Goal: Task Accomplishment & Management: Complete application form

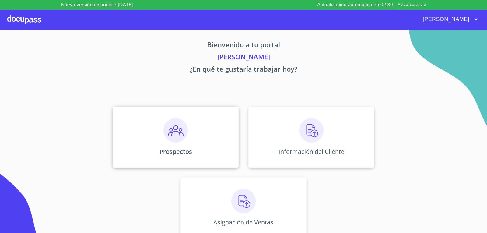
scroll to position [2, 0]
click at [190, 143] on div "Prospectos" at bounding box center [176, 136] width 126 height 61
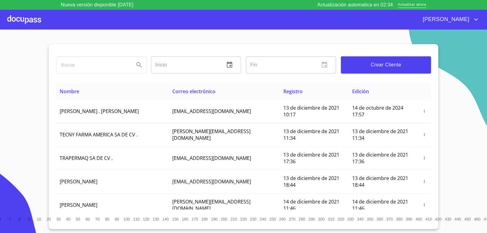
click at [369, 69] on span "Crear Cliente" at bounding box center [386, 65] width 80 height 9
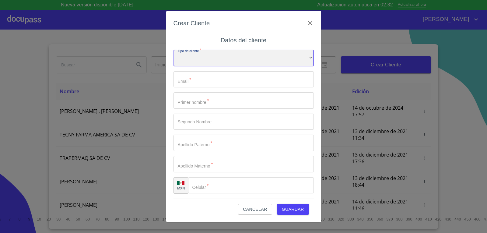
click at [263, 61] on div "​" at bounding box center [243, 58] width 140 height 16
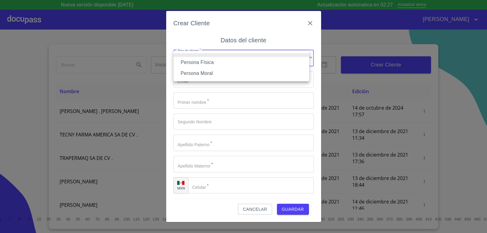
click at [237, 72] on li "Persona Moral" at bounding box center [241, 73] width 136 height 11
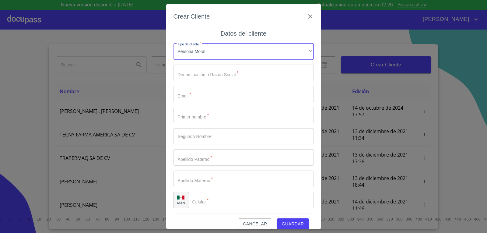
click at [213, 74] on input "Tipo de cliente   *" at bounding box center [243, 72] width 140 height 16
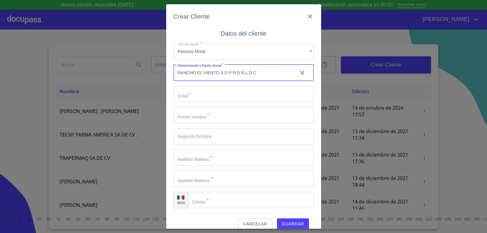
click at [228, 74] on input "RANCHO EL VIENTO S D P R D R L D C" at bounding box center [232, 72] width 119 height 16
click at [259, 72] on input "RANCHO EL VIENTO S DE P R D R L D C" at bounding box center [232, 72] width 119 height 16
click at [255, 73] on input "RANCHO EL VIENTO S DE P R D R L D C" at bounding box center [232, 72] width 119 height 16
click at [262, 72] on input "RANCHO EL VIENTO S DE P R D R L DE C" at bounding box center [232, 72] width 119 height 16
click at [233, 72] on input "RANCHO EL VIENTO S DE P R D R L DE CV" at bounding box center [232, 72] width 119 height 16
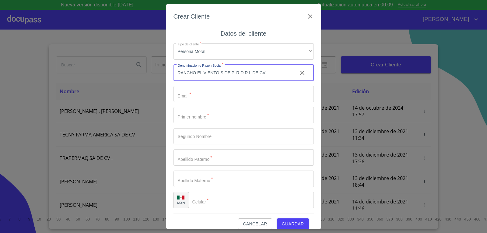
click at [239, 72] on input "RANCHO EL VIENTO S DE P. R D R L DE CV" at bounding box center [232, 72] width 119 height 16
click at [244, 72] on input "RANCHO EL VIENTO S DE P. R. D R L DE CV" at bounding box center [232, 72] width 119 height 16
click at [230, 72] on input "RANCHO EL VIENTO S DE P. R. D. R L DE CV" at bounding box center [232, 72] width 119 height 16
type input "RANCHO EL VIENTO S DE P. R. D. R L DE CV"
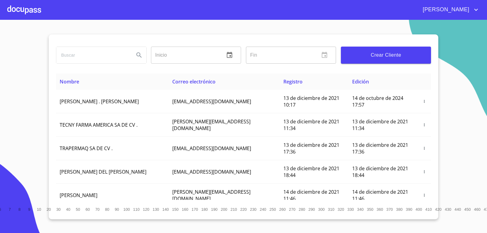
click at [380, 61] on button "Crear Cliente" at bounding box center [386, 55] width 90 height 17
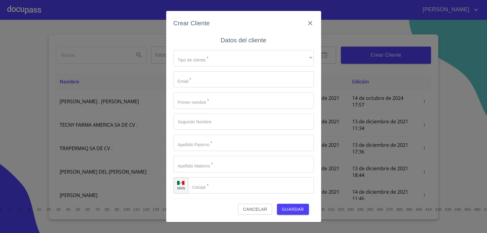
click at [189, 68] on div "Tipo de cliente   * ​ ​ Email   * ​ Primer nombre   * ​ Segundo Nombre ​ Apelli…" at bounding box center [243, 121] width 140 height 153
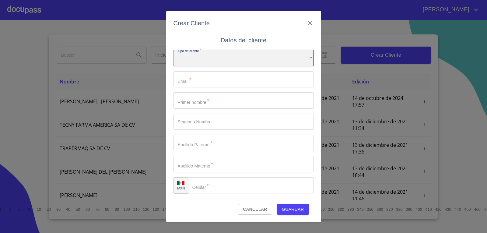
click at [203, 60] on div "​" at bounding box center [243, 58] width 140 height 16
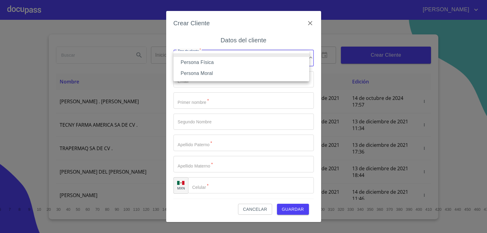
click at [214, 61] on li "Persona Física" at bounding box center [241, 62] width 136 height 11
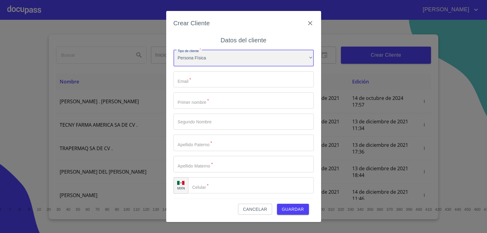
click at [223, 61] on div "Persona Física" at bounding box center [243, 58] width 140 height 16
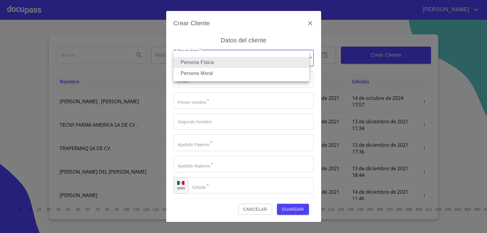
click at [222, 74] on li "Persona Moral" at bounding box center [241, 73] width 136 height 11
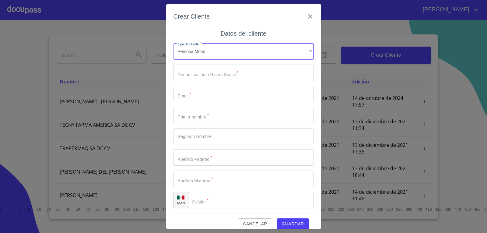
click at [199, 75] on input "Tipo de cliente   *" at bounding box center [243, 72] width 140 height 16
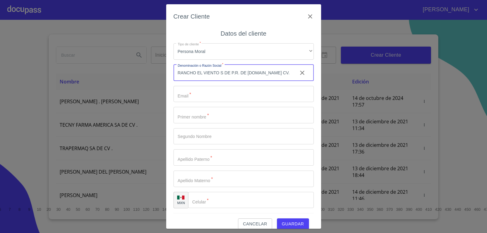
type input "RANCHO EL VIENTO S DE P.R. DE [DOMAIN_NAME] CV."
click at [194, 91] on input "Tipo de cliente   *" at bounding box center [243, 94] width 140 height 16
type input "J"
type input "j"
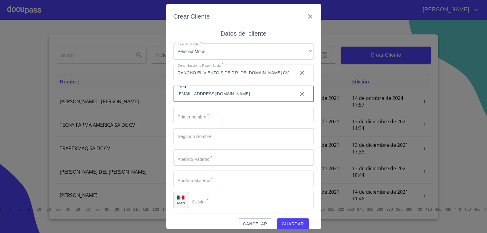
type input "[EMAIL_ADDRESS][DOMAIN_NAME]"
click at [187, 121] on input "Tipo de cliente   *" at bounding box center [243, 115] width 140 height 16
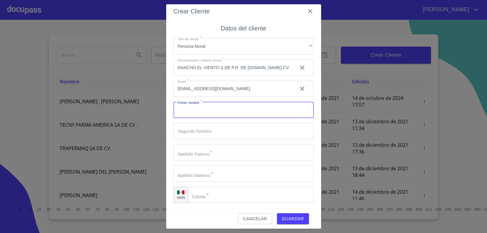
scroll to position [8, 0]
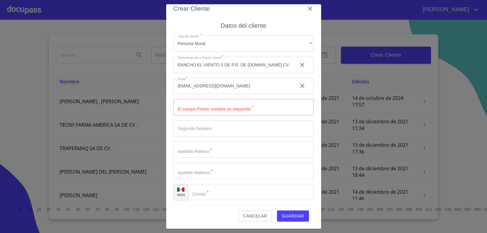
click at [216, 183] on div "Tipo de cliente   * Persona Moral ​ Denominación o Razón Social   * RANCHO EL V…" at bounding box center [243, 117] width 140 height 174
click at [213, 189] on input "Tipo de cliente   *" at bounding box center [251, 192] width 126 height 16
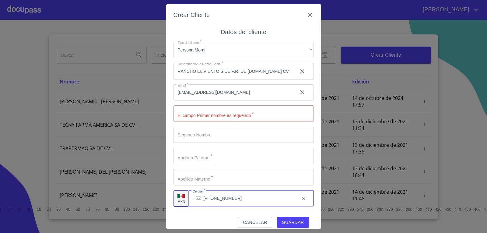
scroll to position [0, 0]
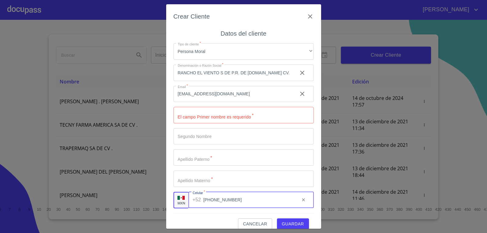
type input "[PHONE_NUMBER]"
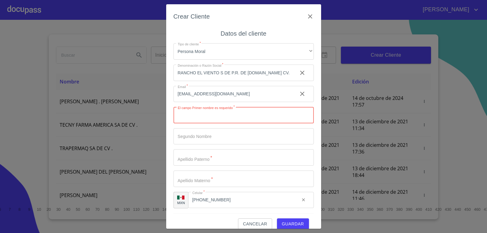
click at [212, 120] on input "Tipo de cliente   *" at bounding box center [243, 115] width 140 height 16
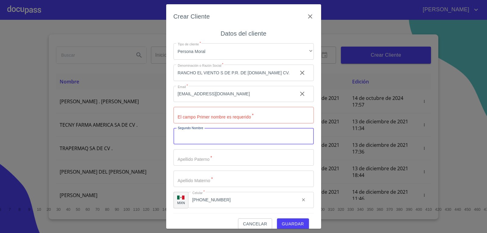
click at [214, 135] on input "Tipo de cliente   *" at bounding box center [243, 136] width 140 height 16
click at [223, 120] on input "Tipo de cliente   *" at bounding box center [243, 115] width 140 height 16
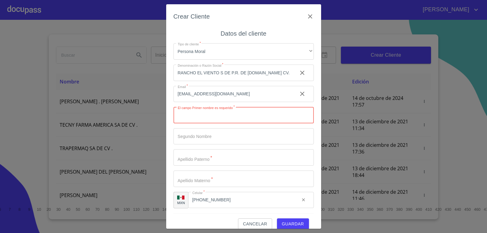
click at [220, 129] on input "Tipo de cliente   *" at bounding box center [243, 136] width 140 height 16
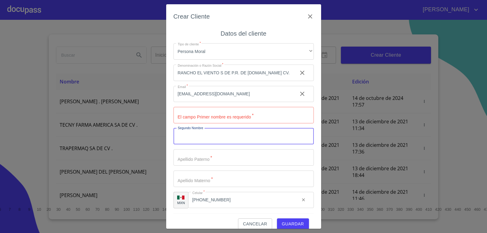
click at [226, 120] on input "Tipo de cliente   *" at bounding box center [243, 115] width 140 height 16
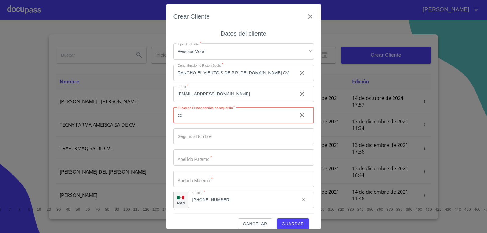
type input "c"
type input "[PERSON_NAME]"
click at [190, 141] on input "Tipo de cliente   *" at bounding box center [243, 136] width 140 height 16
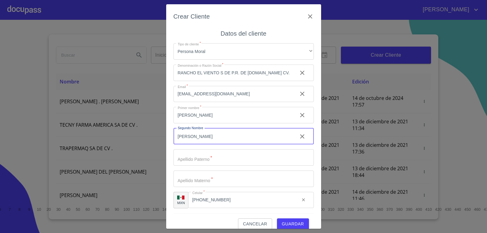
type input "[PERSON_NAME]"
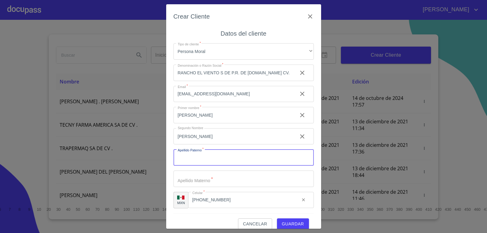
click at [203, 157] on input "Tipo de cliente   *" at bounding box center [243, 157] width 140 height 16
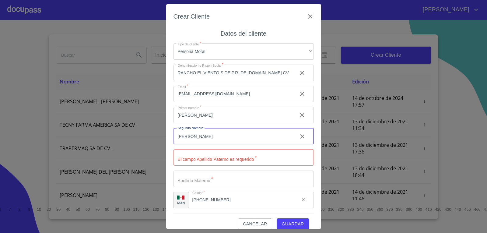
drag, startPoint x: 200, startPoint y: 138, endPoint x: 140, endPoint y: 134, distance: 60.4
click at [140, 134] on div "Crear Cliente Datos del cliente Tipo de cliente   * Persona Moral ​ Denominació…" at bounding box center [243, 116] width 487 height 233
click at [239, 162] on input "Tipo de cliente   *" at bounding box center [243, 157] width 140 height 16
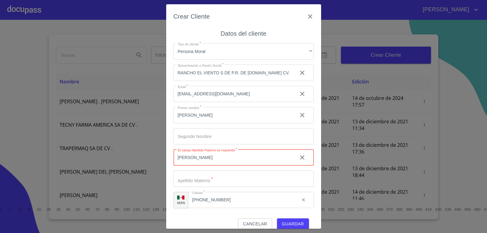
type input "[PERSON_NAME]"
click at [190, 183] on input "Tipo de cliente   *" at bounding box center [243, 178] width 140 height 16
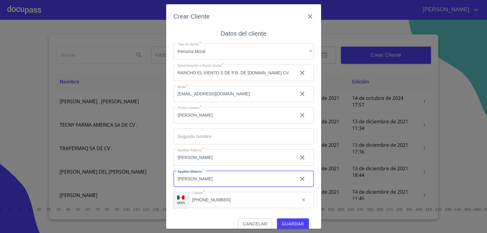
type input "[PERSON_NAME]"
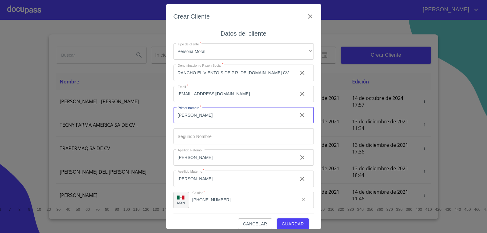
click at [200, 119] on input "[PERSON_NAME]" at bounding box center [232, 115] width 119 height 16
type input "[PERSON_NAME]"
click at [204, 153] on input "[PERSON_NAME]" at bounding box center [232, 157] width 119 height 16
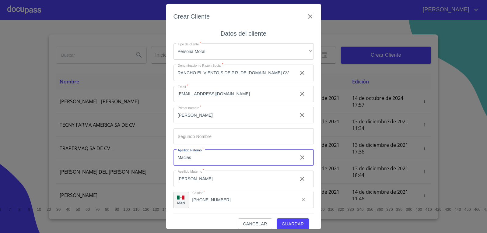
type input "Macias"
click at [204, 179] on input "[PERSON_NAME]" at bounding box center [232, 178] width 119 height 16
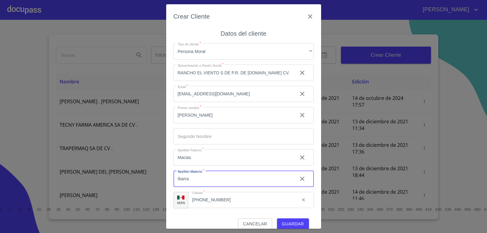
type input "Ibarra"
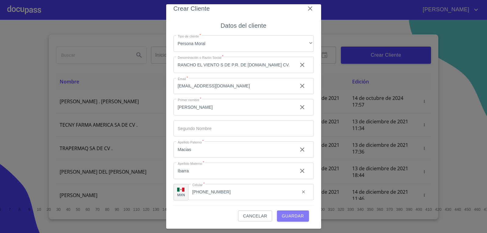
click at [284, 217] on span "Guardar" at bounding box center [293, 216] width 22 height 8
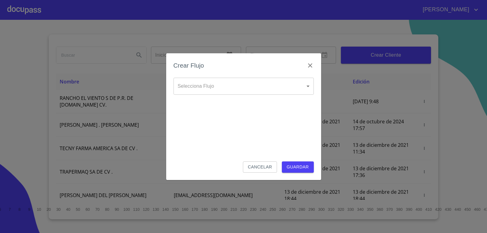
click at [309, 85] on body "[PERSON_NAME] ​ Fin ​ Crear Cliente Nombre Correo electrónico Registro Edición …" at bounding box center [243, 116] width 487 height 233
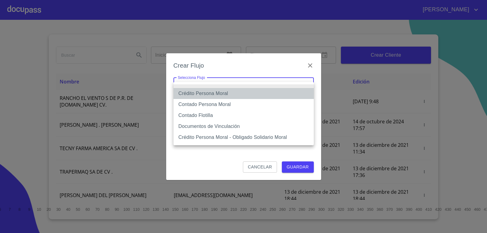
click at [220, 94] on li "Crédito Persona Moral" at bounding box center [243, 93] width 140 height 11
type input "61b135e99b8c202ad5a10319"
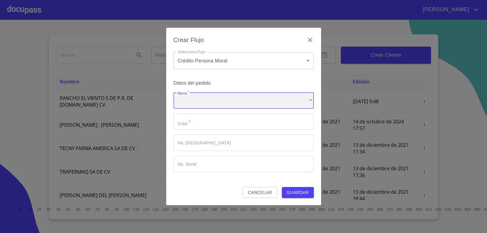
click at [218, 102] on div "​" at bounding box center [243, 100] width 140 height 16
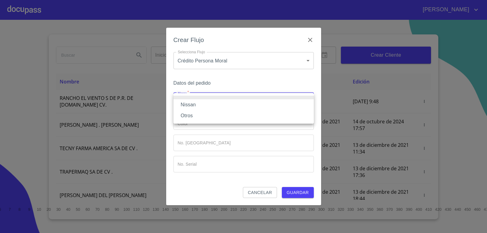
click at [209, 84] on div at bounding box center [243, 116] width 487 height 233
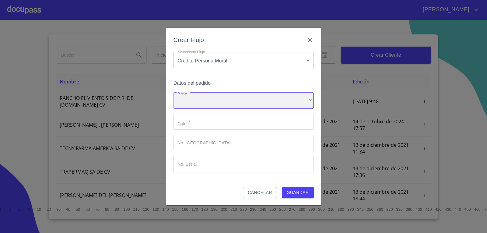
click at [194, 99] on div "​" at bounding box center [243, 100] width 140 height 16
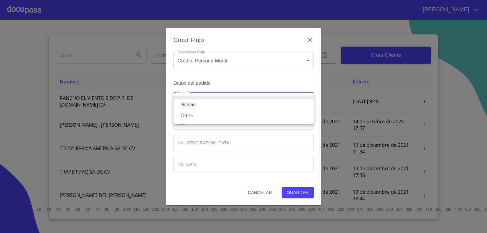
click at [203, 105] on li "Nissan" at bounding box center [243, 104] width 140 height 11
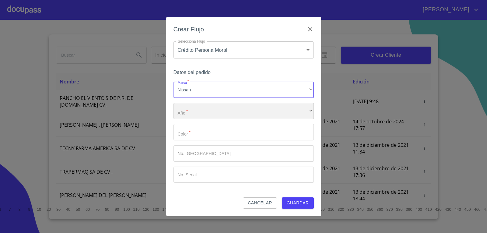
click at [216, 110] on div "​" at bounding box center [243, 111] width 140 height 16
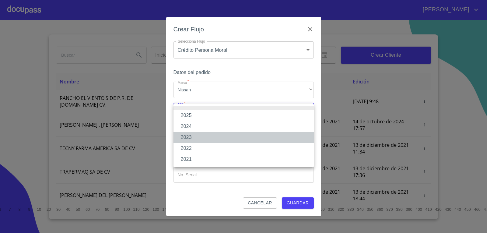
click at [208, 134] on li "2023" at bounding box center [243, 137] width 140 height 11
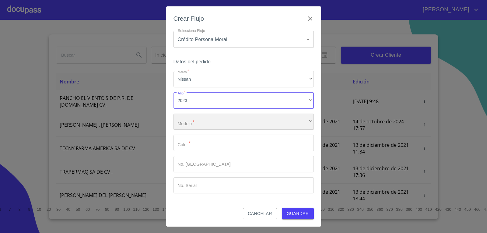
click at [212, 118] on div "​" at bounding box center [243, 121] width 140 height 16
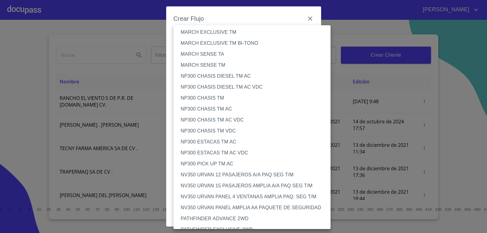
scroll to position [306, 0]
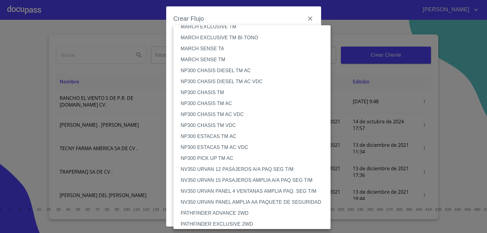
click at [220, 104] on li "NP300 CHASIS TM AC" at bounding box center [254, 103] width 162 height 11
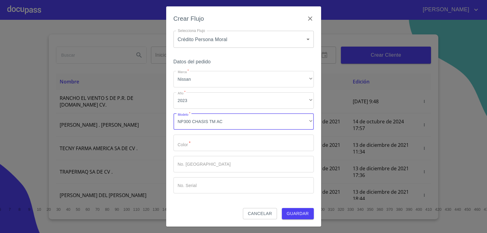
click at [216, 141] on input "Marca   *" at bounding box center [243, 142] width 140 height 16
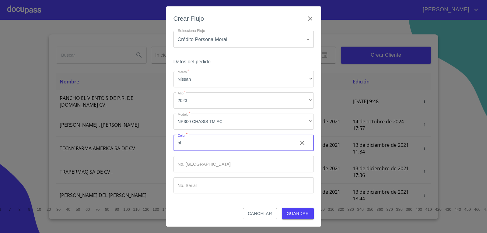
type input "b"
type input "A"
type input "Blanca"
click at [218, 169] on input "Marca   *" at bounding box center [243, 164] width 140 height 16
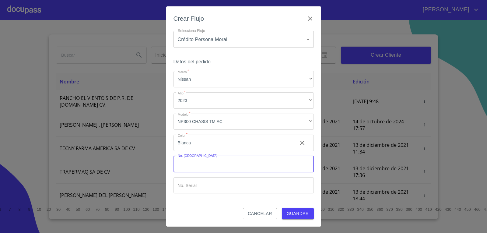
click at [214, 184] on input "Marca   *" at bounding box center [243, 185] width 140 height 16
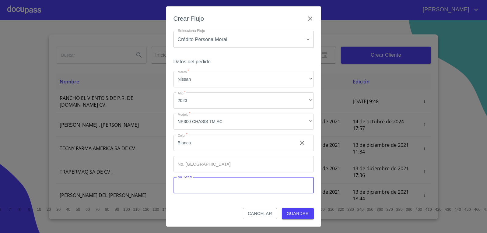
click at [299, 212] on span "Guardar" at bounding box center [298, 214] width 22 height 8
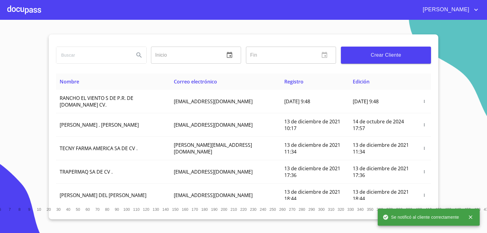
click at [17, 5] on div at bounding box center [24, 9] width 34 height 19
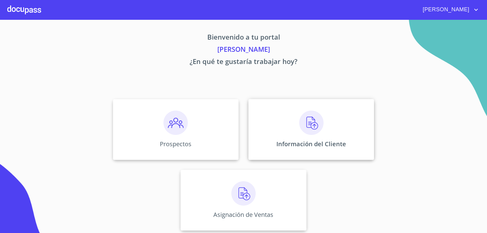
click at [297, 135] on div "Información del Cliente" at bounding box center [311, 129] width 126 height 61
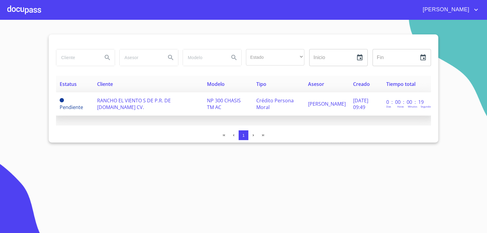
click at [132, 108] on td "RANCHO EL VIENTO S DE P.R. DE [DOMAIN_NAME] CV." at bounding box center [148, 103] width 110 height 23
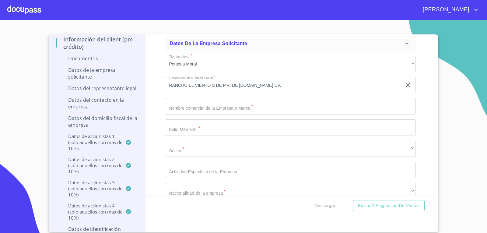
scroll to position [1577, 0]
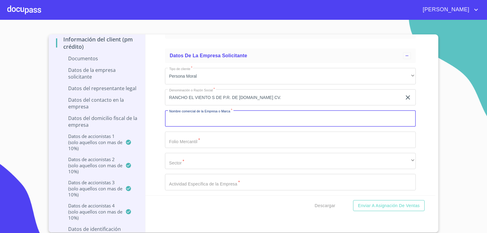
click at [255, 122] on input "Documento de identificación representante legal.   *" at bounding box center [290, 118] width 251 height 16
type input "RANCHO EL VIENTO"
click at [218, 137] on input "Documento de identificación representante legal.   *" at bounding box center [290, 139] width 251 height 16
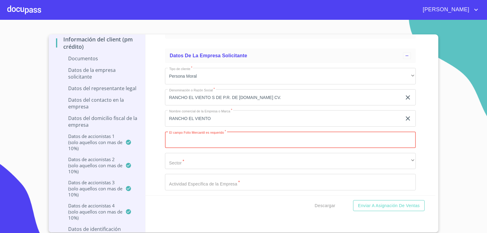
click at [198, 144] on input "Documento de identificación representante legal.   *" at bounding box center [290, 139] width 251 height 16
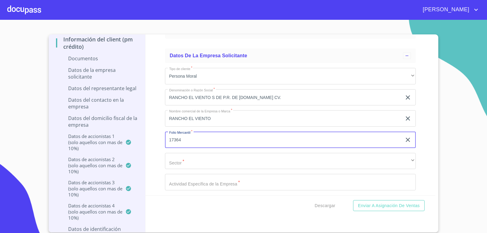
type input "17364"
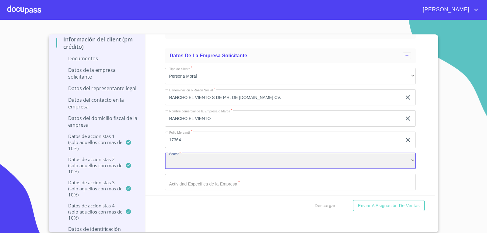
click at [207, 165] on div "​" at bounding box center [290, 161] width 251 height 16
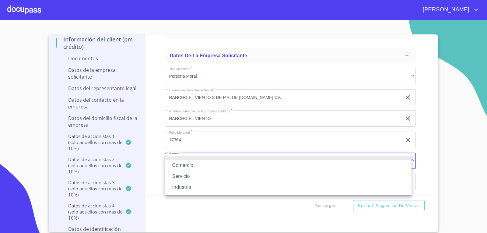
click at [153, 137] on div at bounding box center [243, 116] width 487 height 233
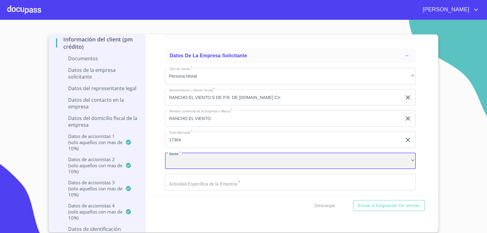
click at [189, 158] on div "​" at bounding box center [290, 161] width 251 height 16
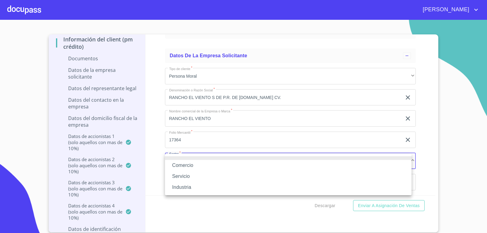
click at [186, 140] on div at bounding box center [243, 116] width 487 height 233
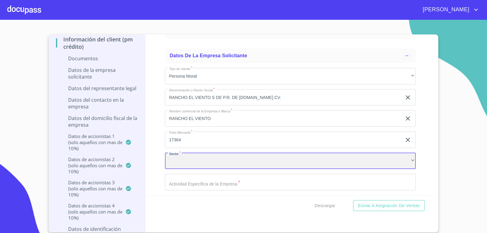
click at [195, 162] on div "​" at bounding box center [290, 161] width 251 height 16
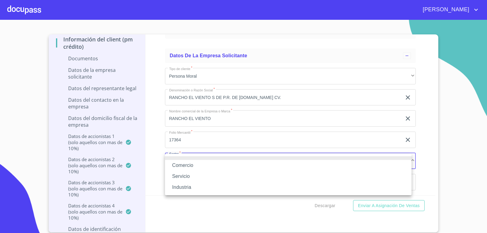
click at [194, 142] on div at bounding box center [243, 116] width 487 height 233
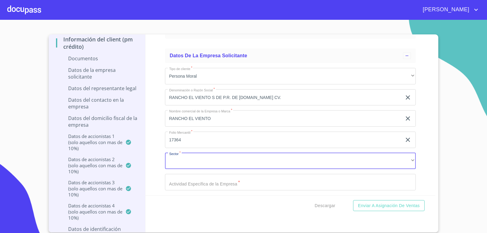
click at [191, 143] on input "17364" at bounding box center [283, 139] width 237 height 16
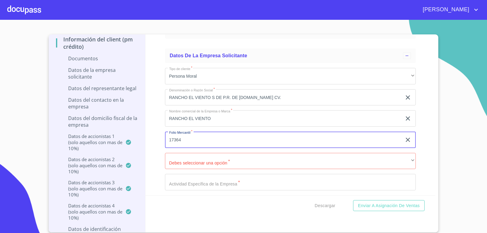
click at [191, 143] on input "17364" at bounding box center [283, 139] width 237 height 16
click at [486, 232] on html "[PERSON_NAME] EL VIENTO S DE P.R. DE [DOMAIN_NAME] CV. Crédito Persona Moral In…" at bounding box center [243, 116] width 487 height 233
click at [197, 137] on input "N-2018" at bounding box center [283, 139] width 237 height 16
type input "N-2018055086"
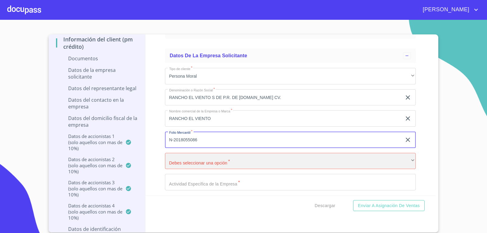
click at [218, 157] on div "​" at bounding box center [290, 161] width 251 height 16
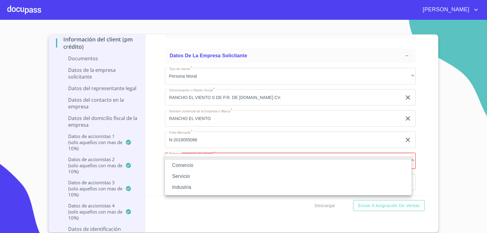
click at [150, 93] on div at bounding box center [243, 116] width 487 height 233
click at [150, 93] on div "Comercio Servicio Industria" at bounding box center [243, 116] width 487 height 233
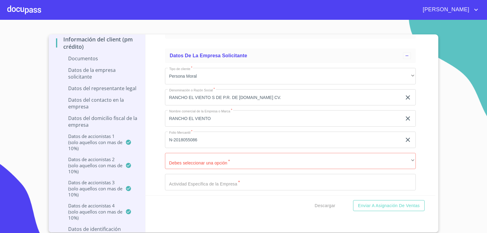
click at [155, 90] on div "Información del Client (PM crédito) Documentos Documento de identificación repr…" at bounding box center [290, 114] width 290 height 161
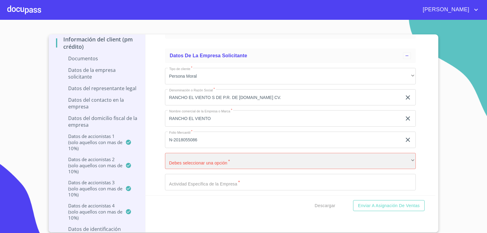
click at [408, 157] on div "​" at bounding box center [290, 161] width 251 height 16
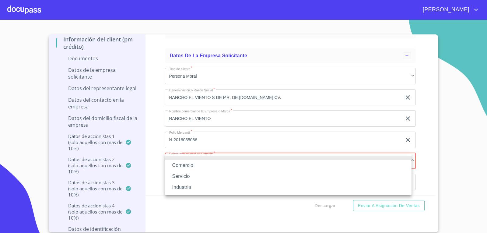
click at [190, 166] on li "Comercio" at bounding box center [288, 165] width 246 height 11
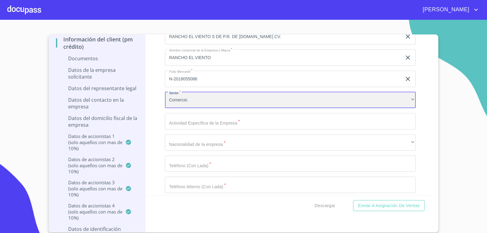
scroll to position [1650, 0]
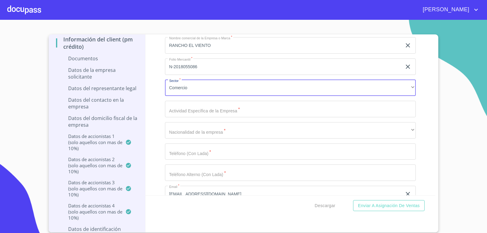
click at [230, 111] on input "Documento de identificación representante legal.   *" at bounding box center [290, 109] width 251 height 16
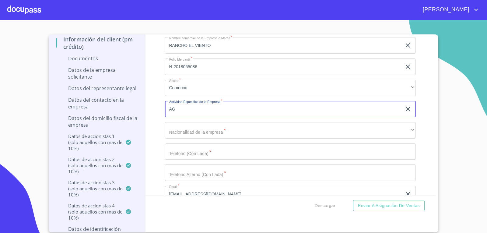
type input "A"
type input "V"
click at [194, 105] on input "Documento de identificación representante legal.   *" at bounding box center [290, 109] width 251 height 16
paste input "VENTA DE BERRIES"
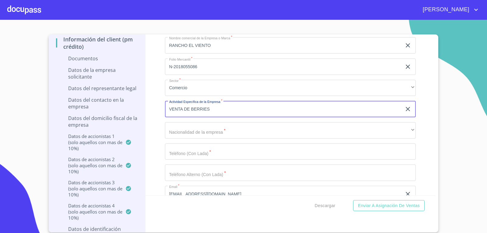
type input "VENTA DE BERRIES"
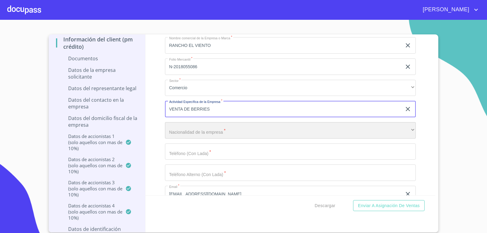
click at [226, 130] on div "​" at bounding box center [290, 130] width 251 height 16
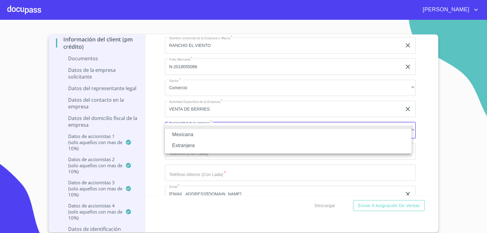
click at [193, 137] on li "Mexicana" at bounding box center [288, 134] width 246 height 11
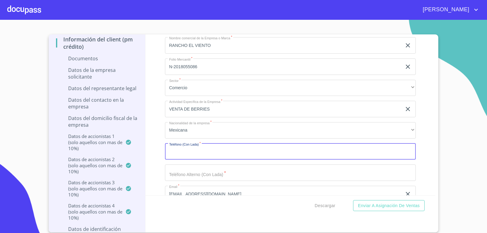
click at [190, 151] on input "Documento de identificación representante legal.   *" at bounding box center [290, 151] width 251 height 16
type input "3"
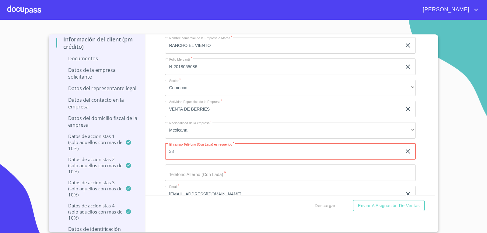
type input "3"
type input "3322047526"
click at [184, 176] on input "Documento de identificación representante legal.   *" at bounding box center [290, 172] width 251 height 16
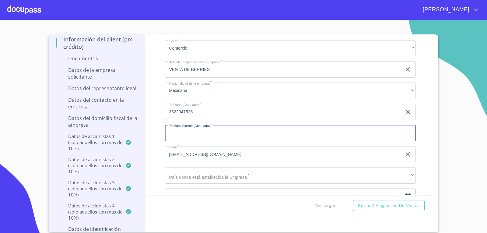
scroll to position [1699, 0]
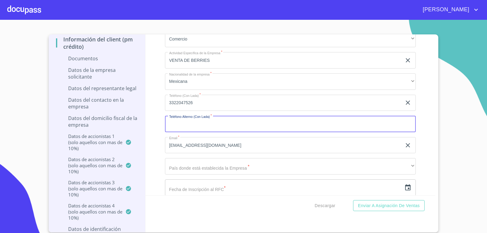
click at [223, 121] on input "Documento de identificación representante legal.   *" at bounding box center [290, 124] width 251 height 16
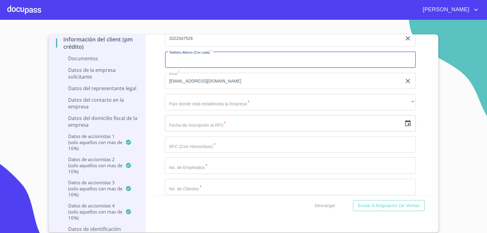
scroll to position [1772, 0]
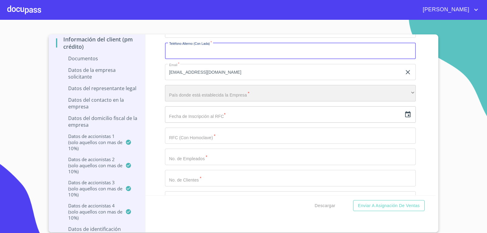
click at [230, 94] on div "​" at bounding box center [290, 93] width 251 height 16
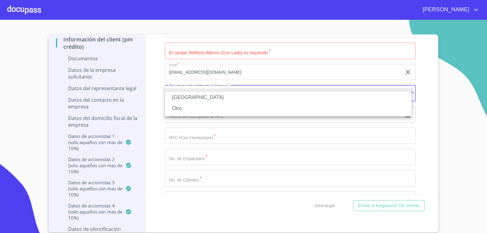
click at [194, 101] on li "[GEOGRAPHIC_DATA]" at bounding box center [288, 97] width 246 height 11
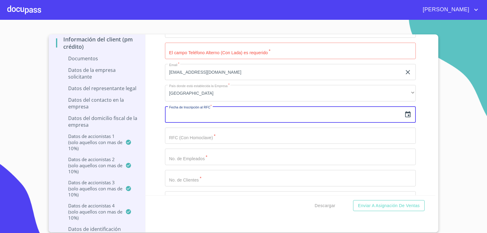
click at [203, 117] on input "text" at bounding box center [283, 114] width 237 height 16
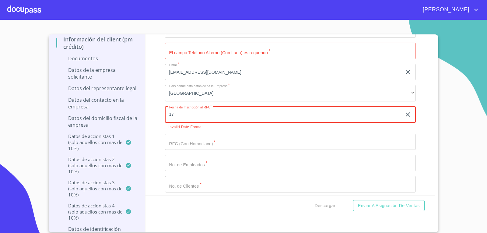
drag, startPoint x: 210, startPoint y: 102, endPoint x: 208, endPoint y: 109, distance: 6.6
click at [210, 103] on div "Tipo de cliente   * Persona Moral ​ Denominación o Razón Social   * RANCHO EL V…" at bounding box center [290, 53] width 251 height 371
click at [203, 111] on input "17" at bounding box center [284, 114] width 239 height 16
type input "1_"
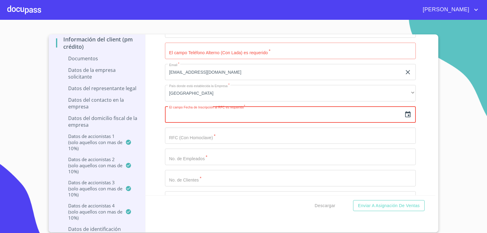
click at [188, 138] on input "Documento de identificación representante legal.   *" at bounding box center [290, 135] width 251 height 16
click at [198, 114] on input "text" at bounding box center [283, 114] width 237 height 16
click at [404, 114] on icon "button" at bounding box center [407, 114] width 7 height 7
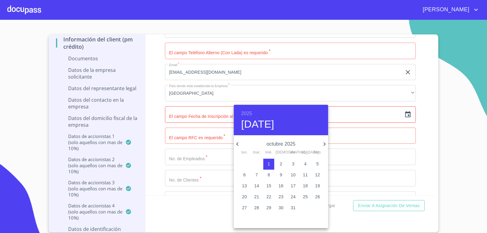
click at [291, 145] on p "octubre 2025" at bounding box center [281, 143] width 80 height 7
click at [294, 144] on p "octubre 2025" at bounding box center [281, 143] width 80 height 7
click at [246, 124] on h4 "[DATE]" at bounding box center [257, 124] width 33 height 13
click at [246, 112] on h6 "2025" at bounding box center [246, 113] width 11 height 9
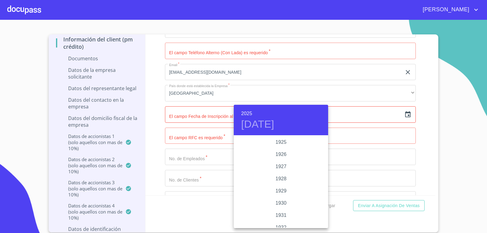
scroll to position [1180, 0]
click at [246, 112] on h6 "2025" at bounding box center [246, 113] width 11 height 9
click at [283, 152] on div "2018" at bounding box center [281, 154] width 94 height 12
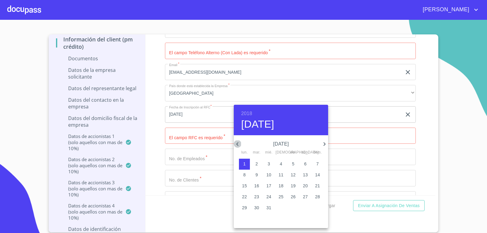
click at [237, 142] on icon "button" at bounding box center [237, 143] width 7 height 7
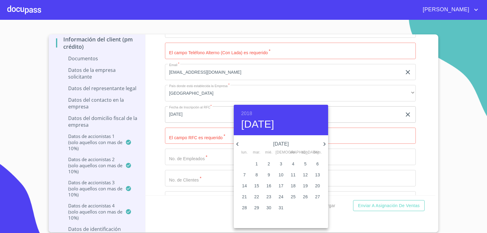
click at [237, 142] on icon "button" at bounding box center [237, 143] width 7 height 7
click at [306, 184] on p "17" at bounding box center [305, 186] width 5 height 6
type input "[DATE]"
click at [362, 106] on div at bounding box center [243, 116] width 487 height 233
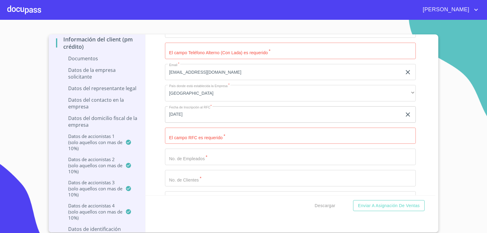
click at [266, 130] on input "Documento de identificación representante legal.   *" at bounding box center [290, 135] width 251 height 16
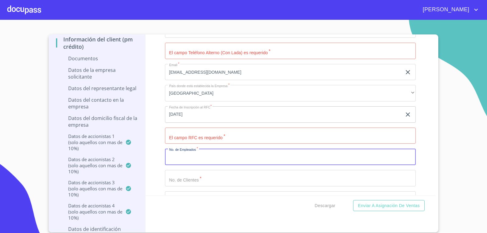
click at [226, 155] on input "Documento de identificación representante legal.   *" at bounding box center [290, 156] width 251 height 16
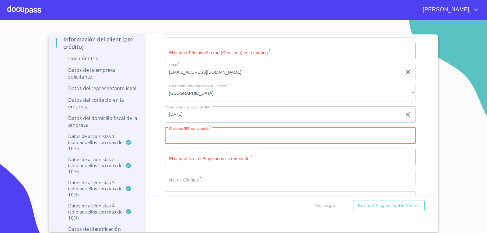
click at [237, 139] on input "Documento de identificación representante legal.   *" at bounding box center [290, 135] width 251 height 16
click at [216, 159] on input "Documento de identificación representante legal.   *" at bounding box center [290, 156] width 251 height 16
click at [208, 138] on input "RVI80317J17" at bounding box center [283, 135] width 237 height 16
click at [223, 137] on input "RVI80317J17" at bounding box center [283, 135] width 237 height 16
type input "R"
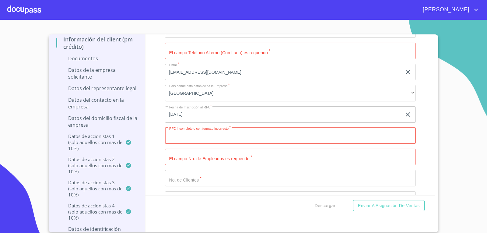
click at [191, 167] on div "Tipo de cliente   * Persona Moral ​ Denominación o Razón Social   * RANCHO EL V…" at bounding box center [290, 50] width 251 height 365
click at [206, 143] on input "Documento de identificación representante legal.   *" at bounding box center [290, 135] width 251 height 16
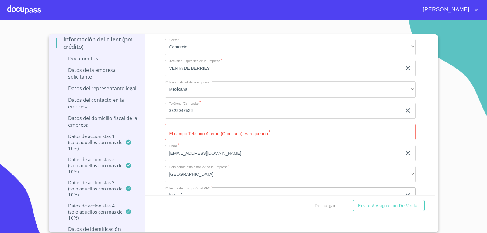
scroll to position [1687, 0]
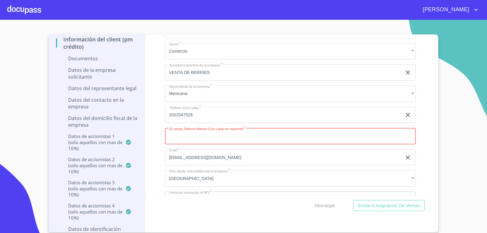
click at [234, 139] on input "Documento de identificación representante legal.   *" at bounding box center [290, 136] width 251 height 16
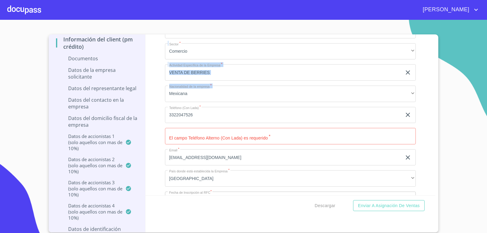
drag, startPoint x: 435, startPoint y: 95, endPoint x: 440, endPoint y: 52, distance: 43.4
click at [440, 52] on section "RANCHO EL VIENTO S DE P.R. DE [DOMAIN_NAME] CV. Crédito Persona Moral Informaci…" at bounding box center [243, 126] width 487 height 213
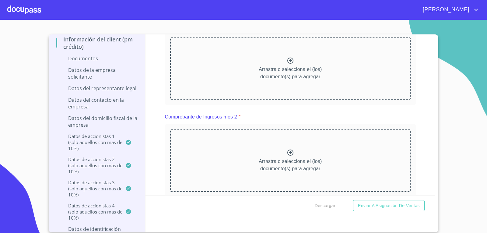
scroll to position [139, 0]
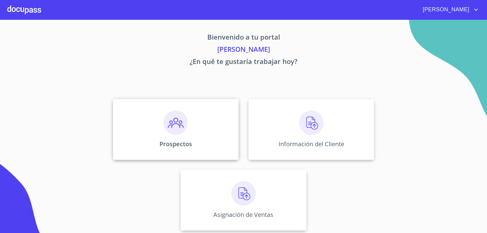
click at [181, 130] on img at bounding box center [175, 122] width 24 height 24
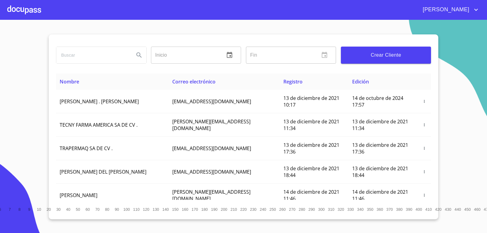
click at [377, 51] on span "Crear Cliente" at bounding box center [386, 55] width 80 height 9
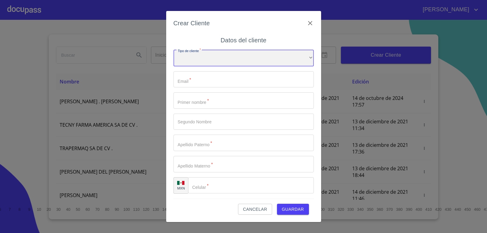
click at [231, 63] on div "​" at bounding box center [243, 58] width 140 height 16
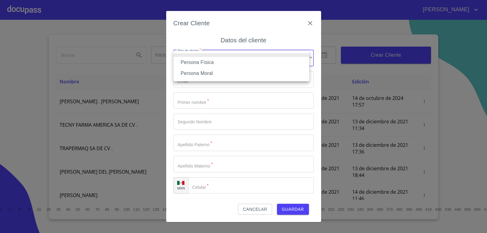
click at [218, 64] on li "Persona Física" at bounding box center [241, 62] width 136 height 11
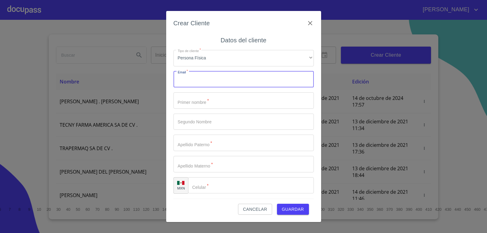
click at [230, 75] on input "Tipo de cliente   *" at bounding box center [243, 79] width 140 height 16
type input "M"
type input "m"
type input "[EMAIL_ADDRESS][DOMAIN_NAME]"
click at [215, 104] on input "Tipo de cliente   *" at bounding box center [243, 100] width 140 height 16
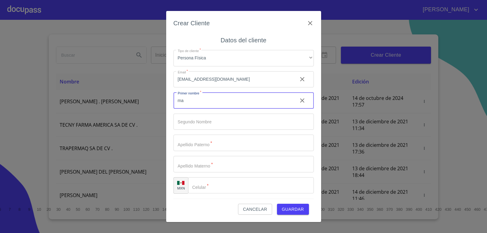
type input "m"
type input "[PERSON_NAME]"
click at [216, 117] on input "Tipo de cliente   *" at bounding box center [243, 121] width 140 height 16
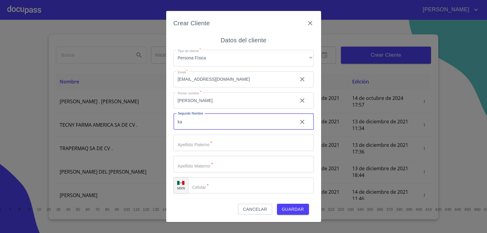
type input "k"
click at [223, 98] on input "[PERSON_NAME]" at bounding box center [232, 100] width 119 height 16
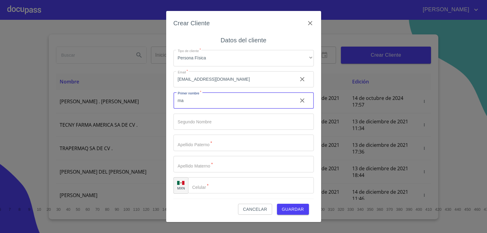
type input "m"
type input "[PERSON_NAME]"
click at [207, 119] on input "Tipo de cliente   *" at bounding box center [243, 121] width 140 height 16
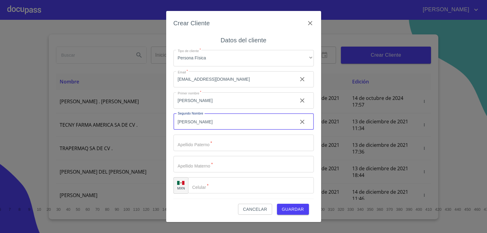
type input "[PERSON_NAME]"
click at [229, 145] on input "Tipo de cliente   *" at bounding box center [243, 142] width 140 height 16
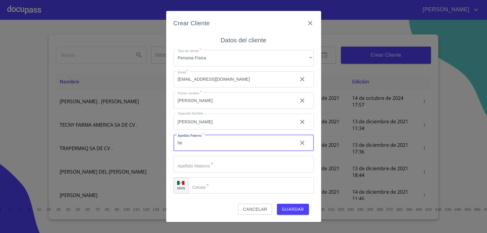
type input "h"
type input "[PERSON_NAME]"
click at [216, 114] on input "[PERSON_NAME]" at bounding box center [232, 121] width 119 height 16
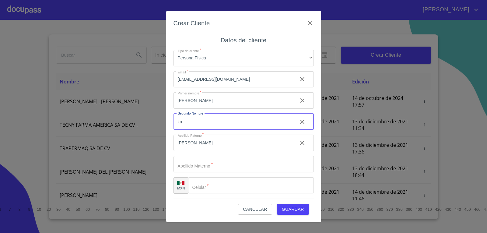
type input "k"
type input "[PERSON_NAME]"
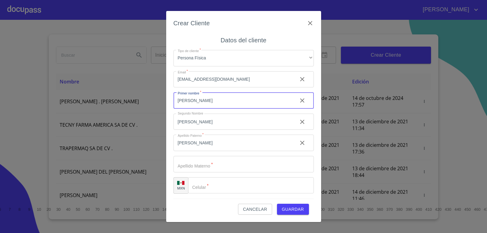
click at [215, 98] on input "[PERSON_NAME]" at bounding box center [232, 100] width 119 height 16
type input "m"
type input "[PERSON_NAME]"
click at [200, 164] on input "Tipo de cliente   *" at bounding box center [243, 164] width 140 height 16
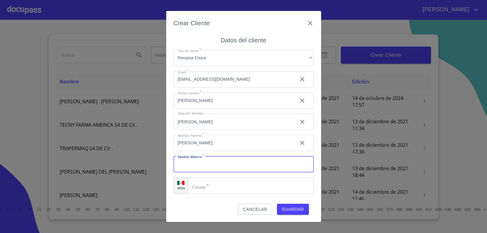
type input "t"
type input "[PERSON_NAME]"
click at [234, 190] on input "Tipo de cliente   *" at bounding box center [251, 185] width 126 height 16
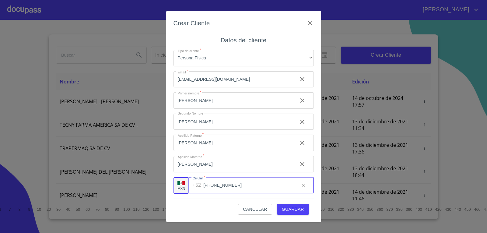
type input "[PHONE_NUMBER]"
click at [296, 207] on span "Guardar" at bounding box center [293, 209] width 22 height 8
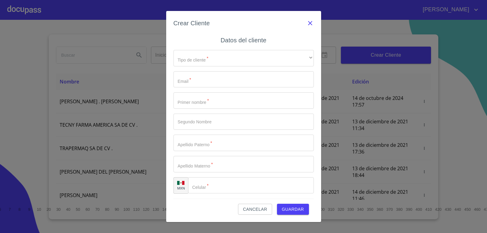
click at [311, 20] on icon "button" at bounding box center [309, 22] width 7 height 7
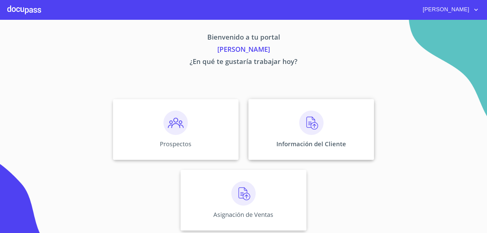
drag, startPoint x: 309, startPoint y: 107, endPoint x: 304, endPoint y: 121, distance: 15.3
click at [304, 121] on img at bounding box center [311, 122] width 24 height 24
click at [181, 134] on img at bounding box center [175, 122] width 24 height 24
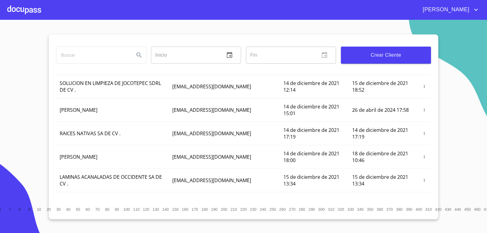
scroll to position [134, 0]
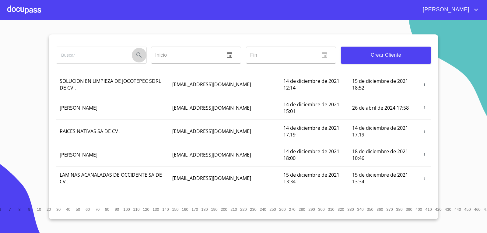
click at [134, 57] on button "Search" at bounding box center [139, 55] width 15 height 15
click at [95, 57] on input "search" at bounding box center [92, 55] width 73 height 16
type input "[PERSON_NAME]"
click at [137, 51] on button "Search" at bounding box center [139, 55] width 15 height 15
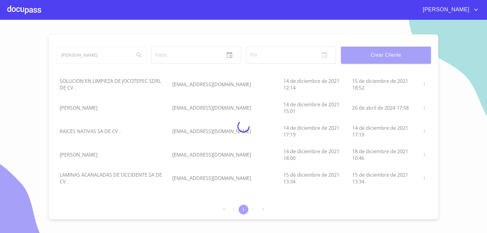
scroll to position [0, 0]
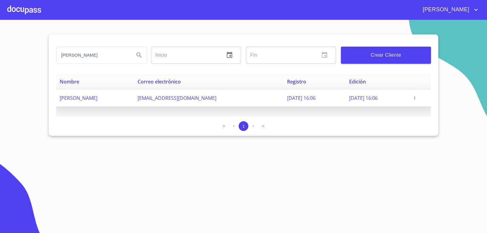
click at [172, 95] on span "[EMAIL_ADDRESS][DOMAIN_NAME]" at bounding box center [176, 98] width 79 height 7
click at [134, 93] on td "[PERSON_NAME]" at bounding box center [95, 98] width 78 height 17
click at [195, 103] on td "[EMAIL_ADDRESS][DOMAIN_NAME]" at bounding box center [208, 98] width 149 height 17
click at [195, 102] on td "[EMAIL_ADDRESS][DOMAIN_NAME]" at bounding box center [208, 98] width 149 height 17
click at [285, 102] on td "[DATE] 16:06" at bounding box center [314, 98] width 62 height 17
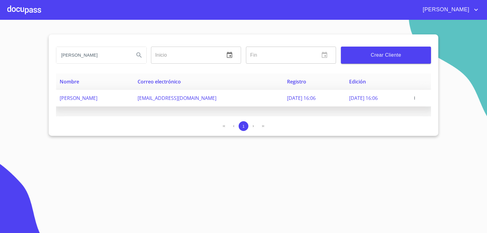
click at [285, 102] on td "[DATE] 16:06" at bounding box center [314, 98] width 62 height 17
click at [134, 101] on td "[PERSON_NAME]" at bounding box center [95, 98] width 78 height 17
click at [416, 97] on icon "button" at bounding box center [414, 98] width 4 height 4
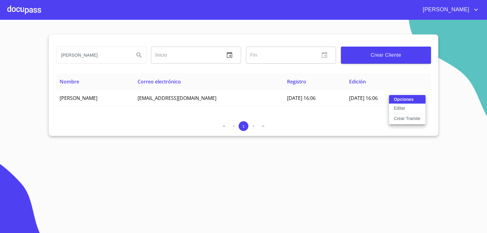
click at [410, 120] on p "Crear Tramite" at bounding box center [407, 118] width 27 height 6
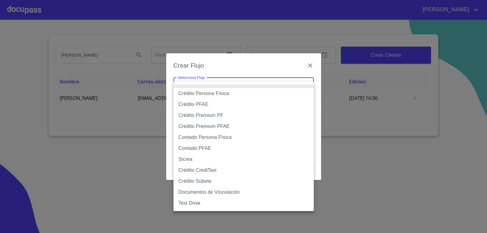
click at [228, 86] on body "[PERSON_NAME] [PERSON_NAME] Inicio ​ Fin ​ Crear Cliente Nombre Correo electrón…" at bounding box center [243, 116] width 487 height 233
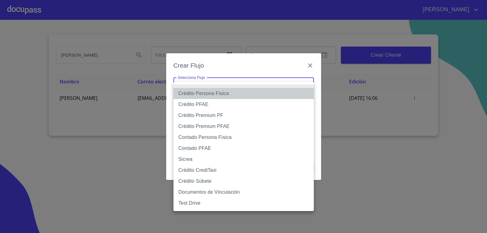
click at [215, 96] on li "Crédito Persona Física" at bounding box center [243, 93] width 140 height 11
type input "61b033e49b8c202ad5bb7912"
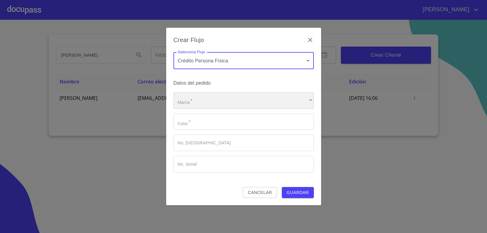
click at [306, 98] on div "​" at bounding box center [243, 100] width 140 height 16
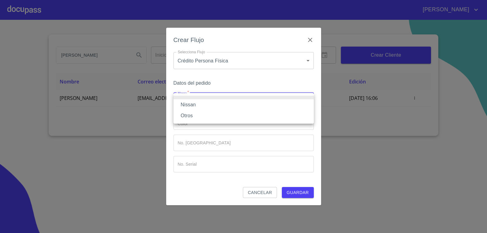
click at [196, 102] on li "Nissan" at bounding box center [243, 104] width 140 height 11
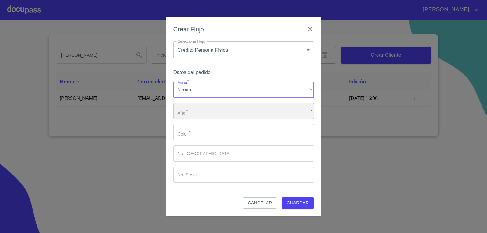
click at [240, 109] on div "​" at bounding box center [243, 111] width 140 height 16
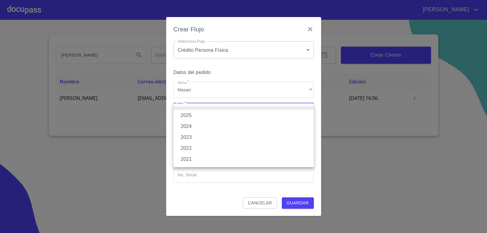
click at [194, 115] on li "2025" at bounding box center [243, 115] width 140 height 11
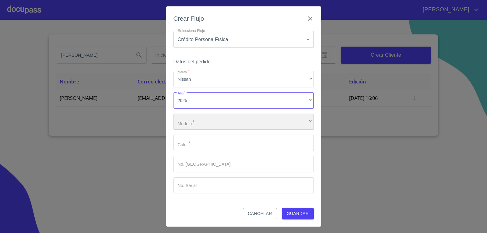
click at [225, 123] on div "​" at bounding box center [243, 121] width 140 height 16
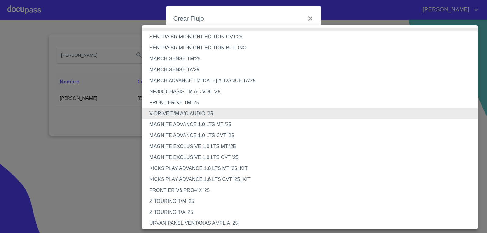
scroll to position [140, 0]
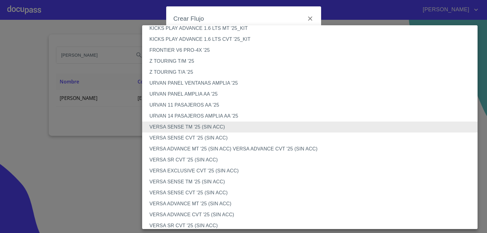
click at [193, 193] on li "VERSA SENSE CVT '25 (SIN ACC)" at bounding box center [312, 192] width 340 height 11
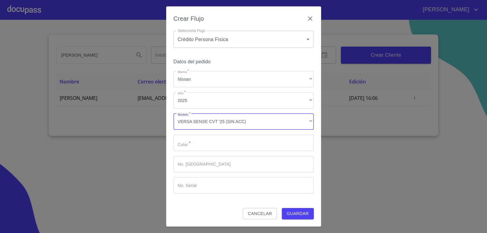
click at [215, 146] on input "Marca   *" at bounding box center [243, 142] width 140 height 16
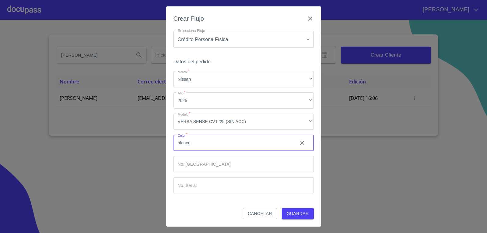
type input "blanco"
click at [225, 166] on input "Marca   *" at bounding box center [243, 164] width 140 height 16
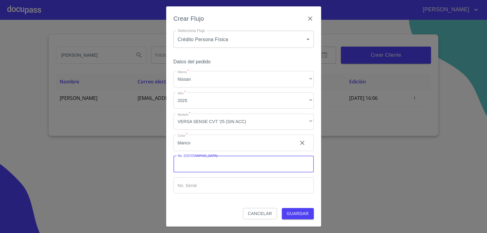
click at [231, 184] on input "Marca   *" at bounding box center [243, 185] width 140 height 16
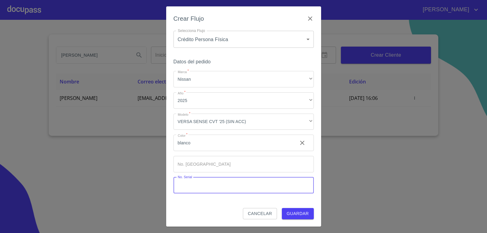
click at [300, 212] on span "Guardar" at bounding box center [298, 214] width 22 height 8
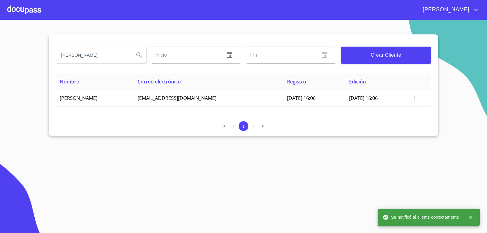
click at [20, 2] on div at bounding box center [24, 9] width 34 height 19
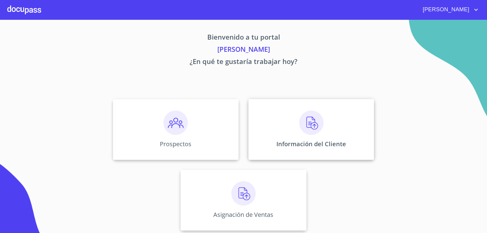
click at [322, 133] on div "Información del Cliente" at bounding box center [311, 129] width 126 height 61
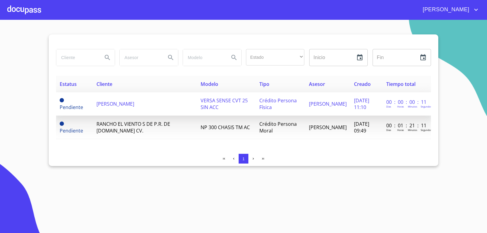
click at [116, 106] on td "[PERSON_NAME]" at bounding box center [145, 103] width 104 height 23
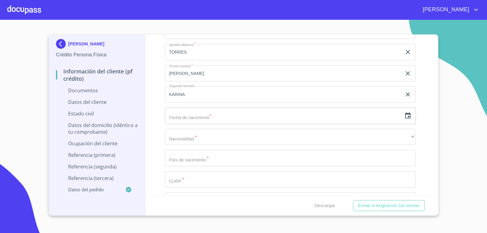
scroll to position [781, 0]
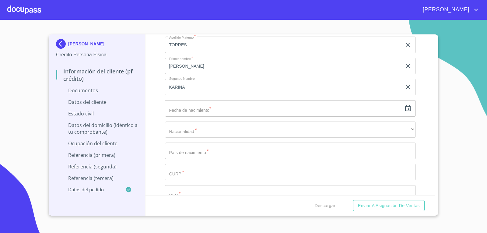
click at [218, 108] on input "text" at bounding box center [283, 108] width 237 height 16
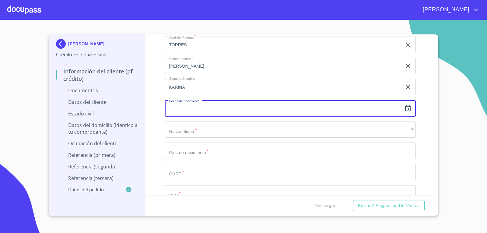
click at [410, 112] on div "​" at bounding box center [290, 108] width 251 height 16
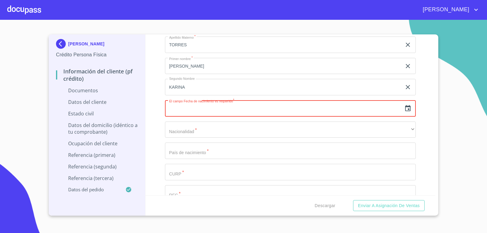
click at [406, 112] on icon "button" at bounding box center [407, 108] width 7 height 7
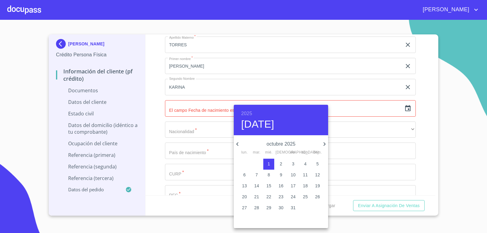
click at [250, 113] on h6 "2025" at bounding box center [246, 113] width 11 height 9
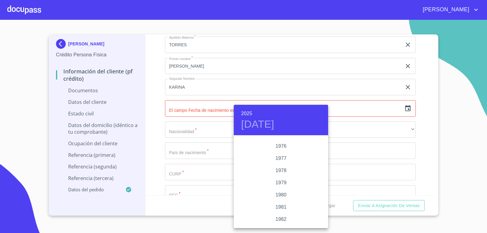
scroll to position [604, 0]
click at [286, 158] on div "1976" at bounding box center [281, 158] width 94 height 12
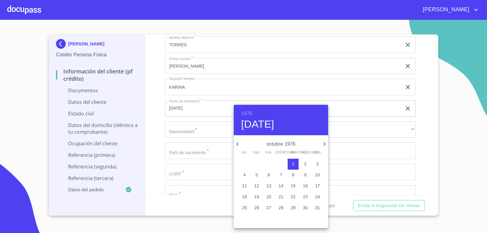
click at [237, 142] on icon "button" at bounding box center [237, 143] width 7 height 7
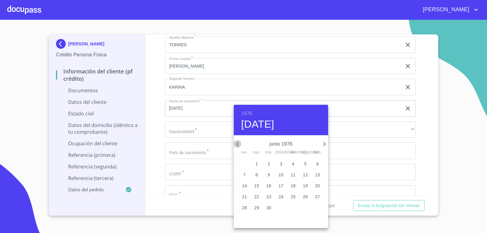
click at [237, 142] on icon "button" at bounding box center [237, 143] width 7 height 7
click at [322, 145] on icon "button" at bounding box center [324, 143] width 7 height 7
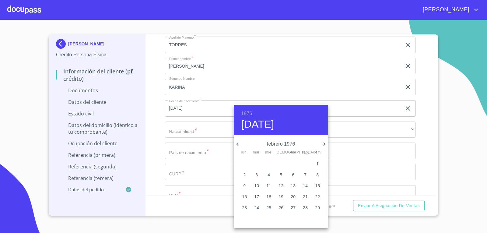
click at [322, 145] on icon "button" at bounding box center [324, 143] width 7 height 7
click at [313, 195] on span "25" at bounding box center [317, 196] width 11 height 6
type input "[DATE]"
click at [458, 163] on div at bounding box center [243, 116] width 487 height 233
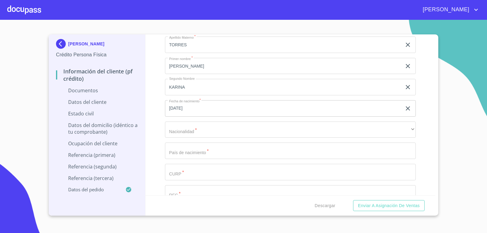
click at [240, 139] on div "Apellido Paterno   * [PERSON_NAME] ​ Apellido Materno   * [PERSON_NAME] ​ Prime…" at bounding box center [290, 140] width 251 height 259
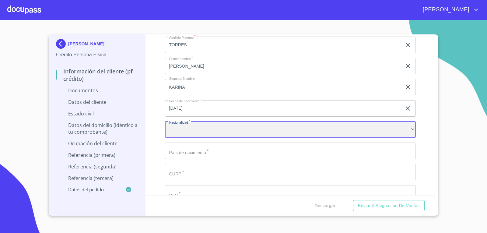
click at [244, 134] on div "​" at bounding box center [290, 129] width 251 height 16
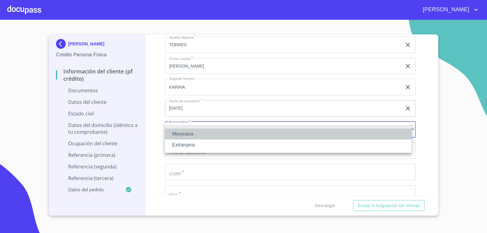
click at [188, 134] on li "Mexicana" at bounding box center [288, 133] width 246 height 11
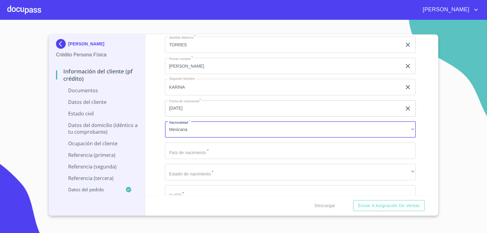
click at [194, 150] on input "Documento de identificación   *" at bounding box center [290, 150] width 251 height 16
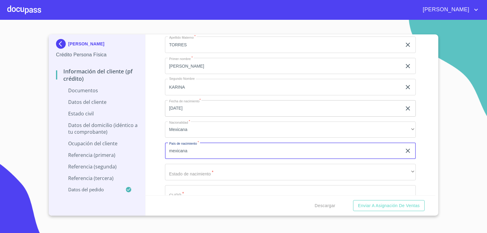
type input "mexicana"
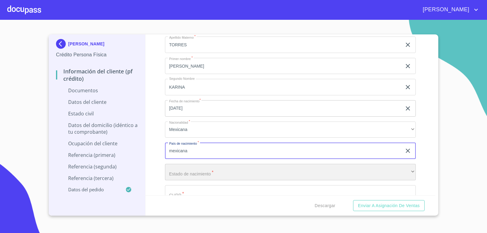
click at [219, 173] on div "​" at bounding box center [290, 172] width 251 height 16
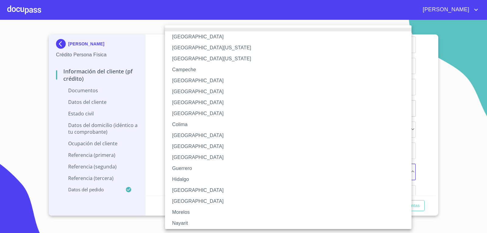
click at [185, 193] on li "[GEOGRAPHIC_DATA]" at bounding box center [290, 190] width 251 height 11
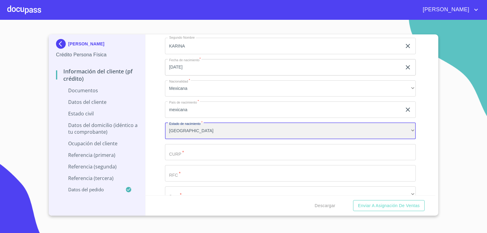
scroll to position [829, 0]
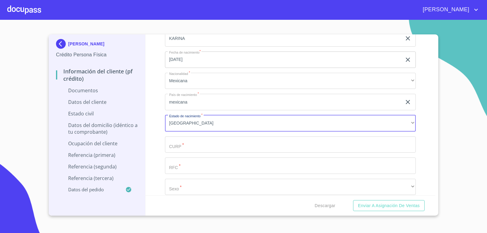
click at [203, 150] on input "Documento de identificación   *" at bounding box center [290, 144] width 251 height 16
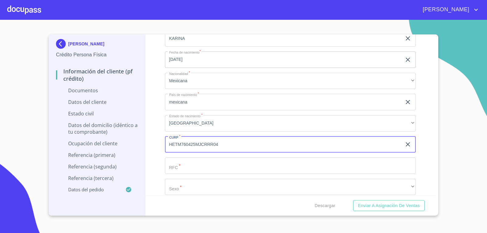
type input "HETM760425MJCRRR04"
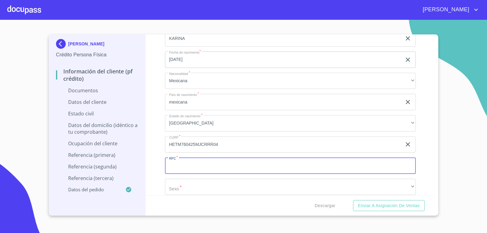
click at [219, 162] on input "Documento de identificación   *" at bounding box center [290, 165] width 251 height 16
type input "HETM760425UZ7"
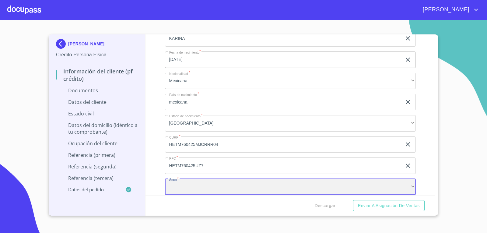
click at [253, 188] on div "​" at bounding box center [290, 187] width 251 height 16
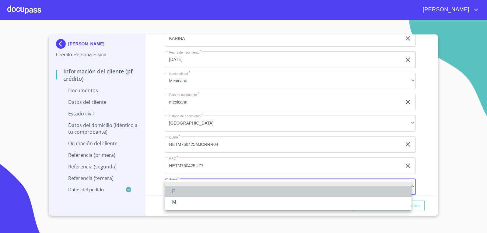
click at [185, 192] on li "F" at bounding box center [288, 191] width 246 height 11
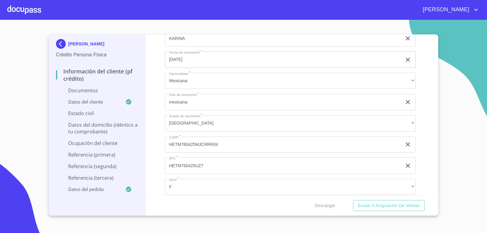
click at [435, 190] on div "[PERSON_NAME] Crédito Persona Física Información del cliente (PF crédito) Docum…" at bounding box center [243, 124] width 389 height 181
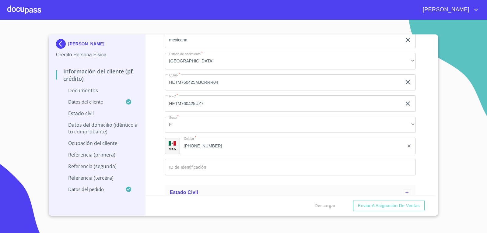
scroll to position [902, 0]
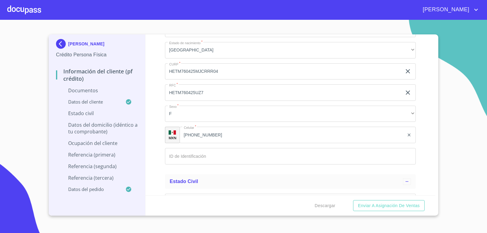
click at [215, 137] on input "[PHONE_NUMBER]" at bounding box center [291, 135] width 225 height 16
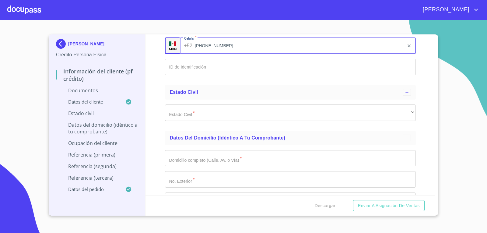
scroll to position [994, 0]
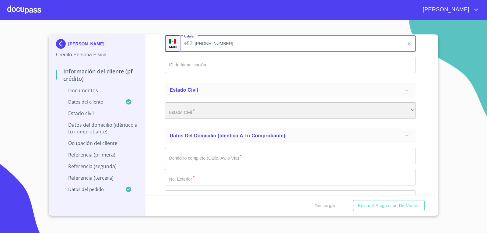
click at [216, 112] on div "​" at bounding box center [290, 110] width 251 height 16
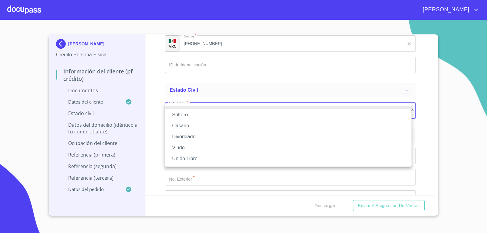
click at [208, 65] on div at bounding box center [243, 116] width 487 height 233
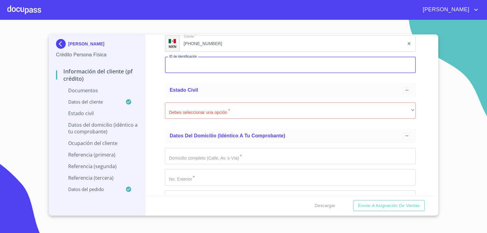
click at [210, 68] on input "Documento de identificación   *" at bounding box center [290, 65] width 251 height 16
type input "2659214669"
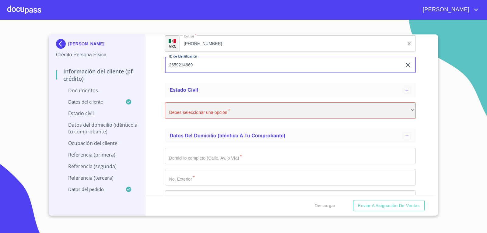
click at [199, 109] on div "​" at bounding box center [290, 110] width 251 height 16
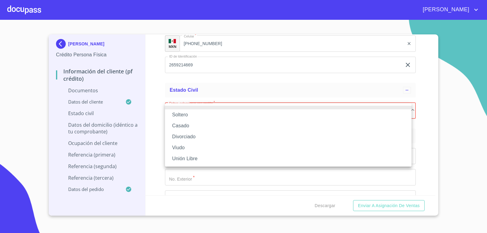
click at [191, 115] on li "Soltero" at bounding box center [288, 114] width 246 height 11
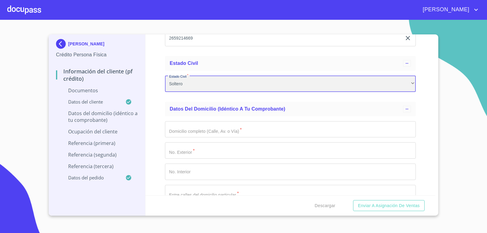
scroll to position [1024, 0]
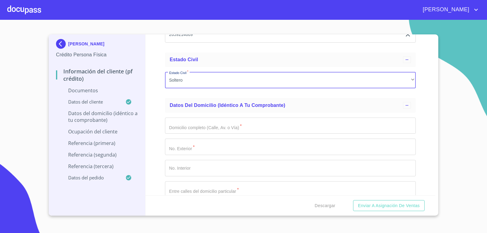
click at [254, 127] on input "Documento de identificación   *" at bounding box center [290, 125] width 251 height 16
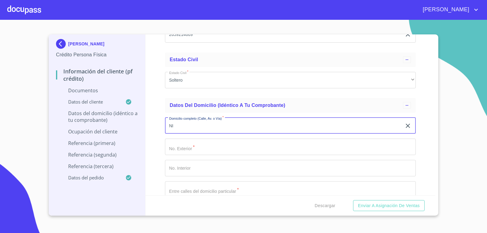
type input "N"
type input "NIÑOS HEROES"
click at [196, 152] on input "Documento de identificación   *" at bounding box center [290, 146] width 251 height 16
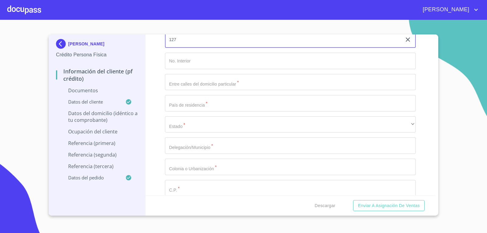
scroll to position [1134, 0]
type input "127"
click at [212, 185] on input "Documento de identificación   *" at bounding box center [290, 185] width 251 height 16
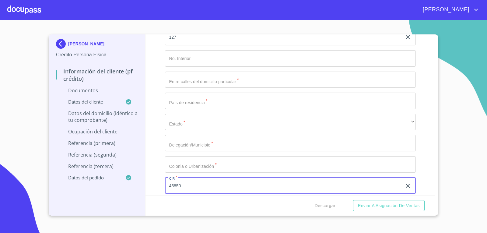
type input "45850"
click at [214, 167] on input "Documento de identificación   *" at bounding box center [290, 164] width 251 height 16
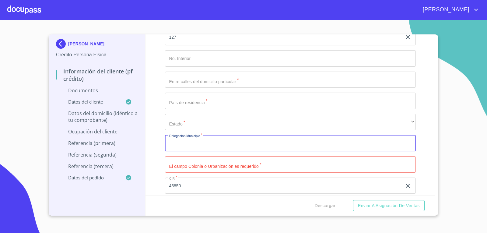
click at [215, 145] on input "Documento de identificación   *" at bounding box center [290, 143] width 251 height 16
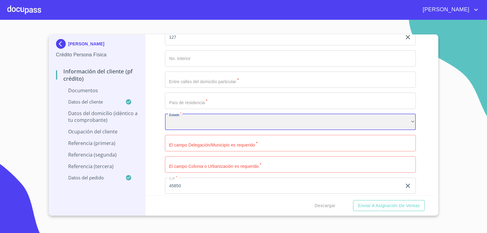
click at [210, 119] on div "​" at bounding box center [290, 122] width 251 height 16
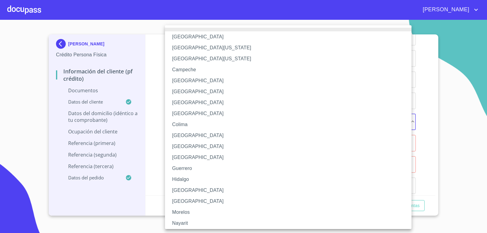
click at [181, 192] on li "[GEOGRAPHIC_DATA]" at bounding box center [290, 190] width 251 height 11
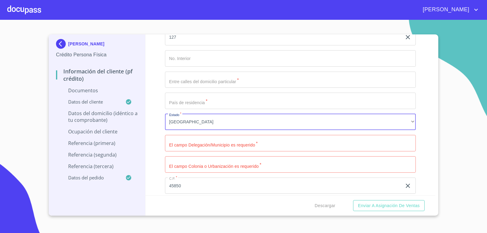
click at [231, 150] on input "Documento de identificación   *" at bounding box center [290, 143] width 251 height 16
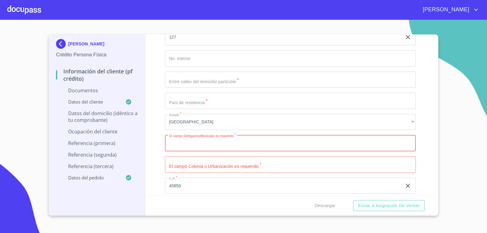
click at [240, 148] on input "Documento de identificación   *" at bounding box center [290, 143] width 251 height 16
type input "IXTLAHUACAN DE LOSM."
click at [216, 102] on input "Documento de identificación   *" at bounding box center [290, 100] width 251 height 16
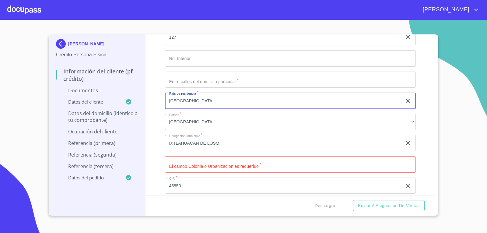
type input "[GEOGRAPHIC_DATA]"
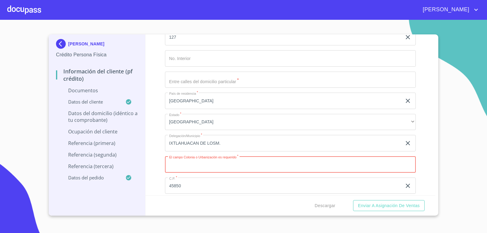
click at [194, 169] on input "Documento de identificación   *" at bounding box center [290, 164] width 251 height 16
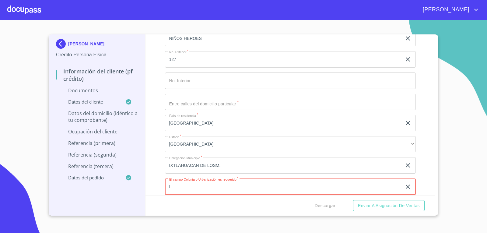
scroll to position [1108, 0]
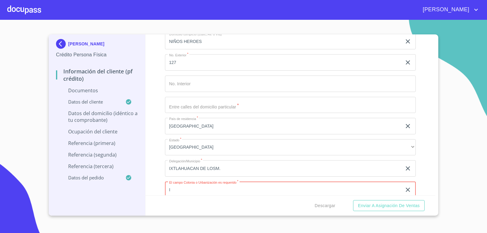
type input "I"
click at [180, 109] on input "Documento de identificación   *" at bounding box center [290, 105] width 251 height 16
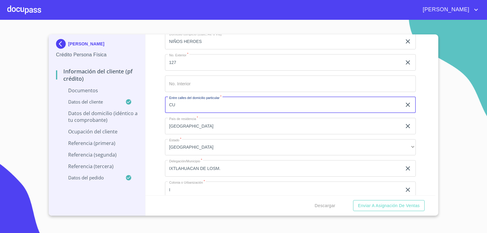
type input "C"
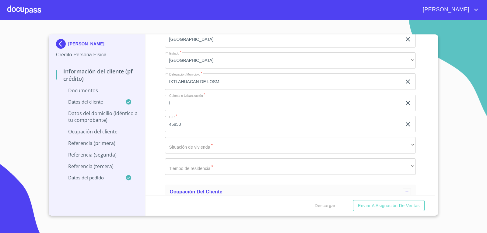
scroll to position [1200, 0]
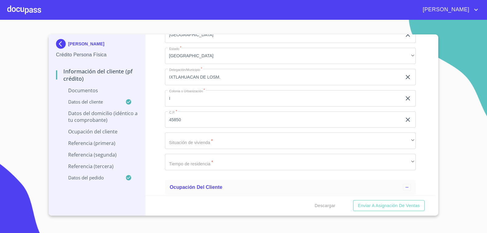
type input "[PERSON_NAME]"
click at [189, 102] on input "I" at bounding box center [283, 98] width 237 height 16
type input "C"
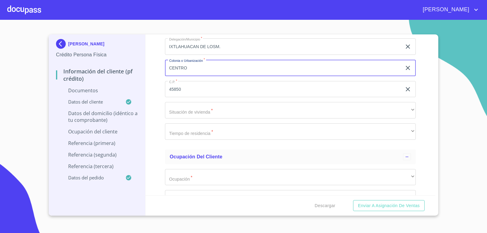
type input "CENTRO"
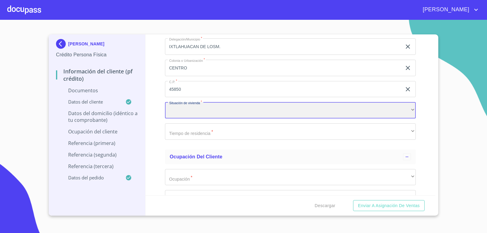
click at [212, 115] on div "​" at bounding box center [290, 110] width 251 height 16
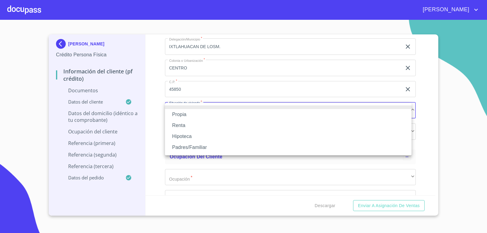
click at [183, 116] on li "Propia" at bounding box center [288, 114] width 246 height 11
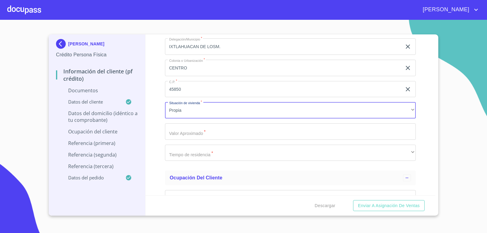
click at [210, 135] on input "Documento de identificación   *" at bounding box center [290, 131] width 251 height 16
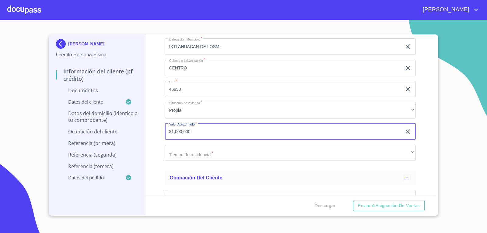
type input "$1,000,000"
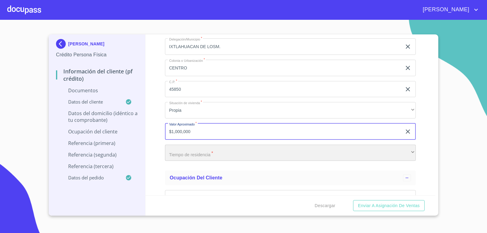
click at [209, 153] on div "​" at bounding box center [290, 152] width 251 height 16
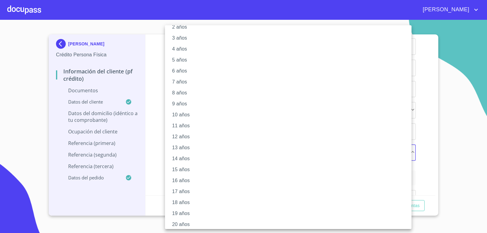
scroll to position [35, 0]
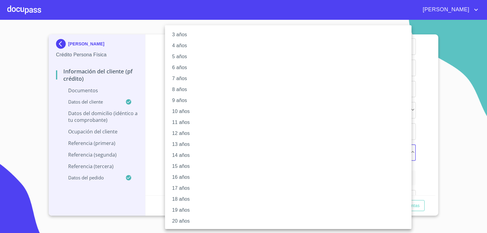
click at [154, 78] on div at bounding box center [243, 116] width 487 height 233
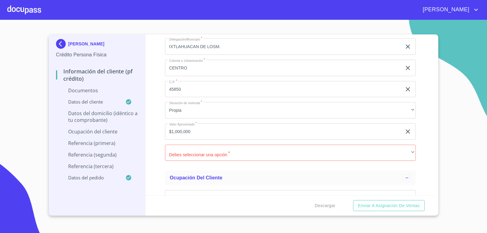
click at [436, 192] on div "[PERSON_NAME] Crédito Persona Física Información del cliente (PF crédito) Docum…" at bounding box center [243, 124] width 389 height 181
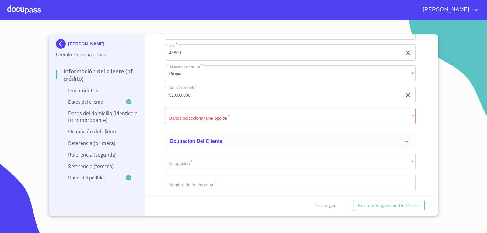
scroll to position [1254, 0]
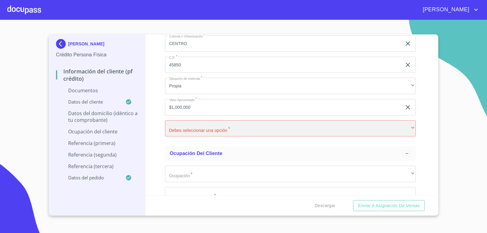
click at [405, 127] on div "​" at bounding box center [290, 128] width 251 height 16
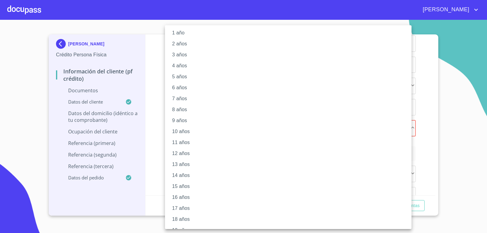
scroll to position [13, 0]
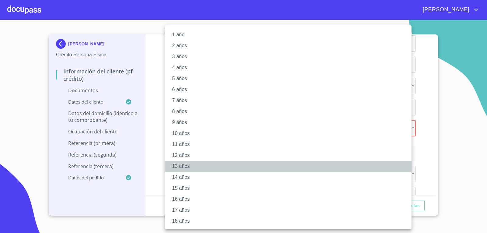
click at [190, 162] on li "13 años" at bounding box center [290, 166] width 251 height 11
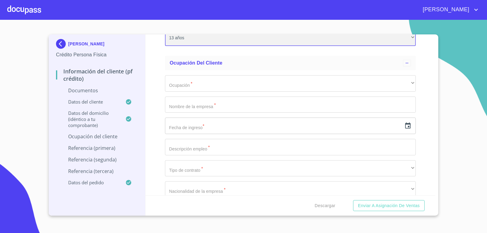
scroll to position [1352, 0]
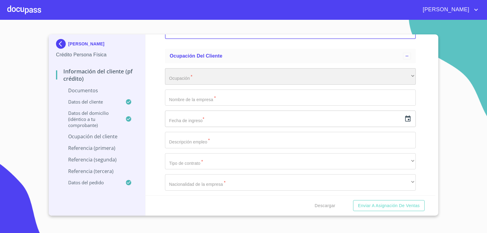
click at [207, 71] on div "​" at bounding box center [290, 76] width 251 height 16
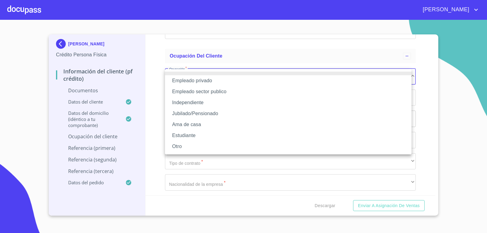
click at [210, 79] on li "Empleado privado" at bounding box center [288, 80] width 246 height 11
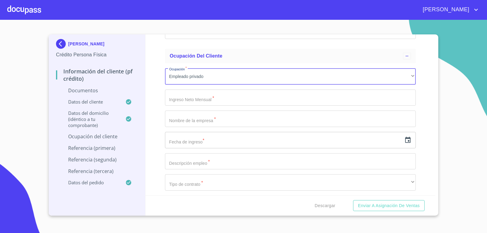
click at [216, 99] on input "Documento de identificación   *" at bounding box center [290, 97] width 251 height 16
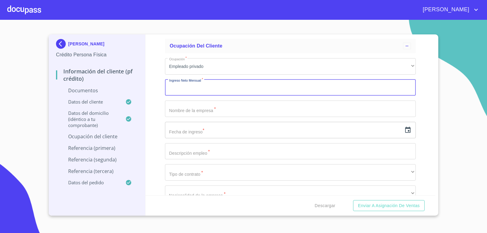
scroll to position [1322, 0]
